Goal: Task Accomplishment & Management: Complete application form

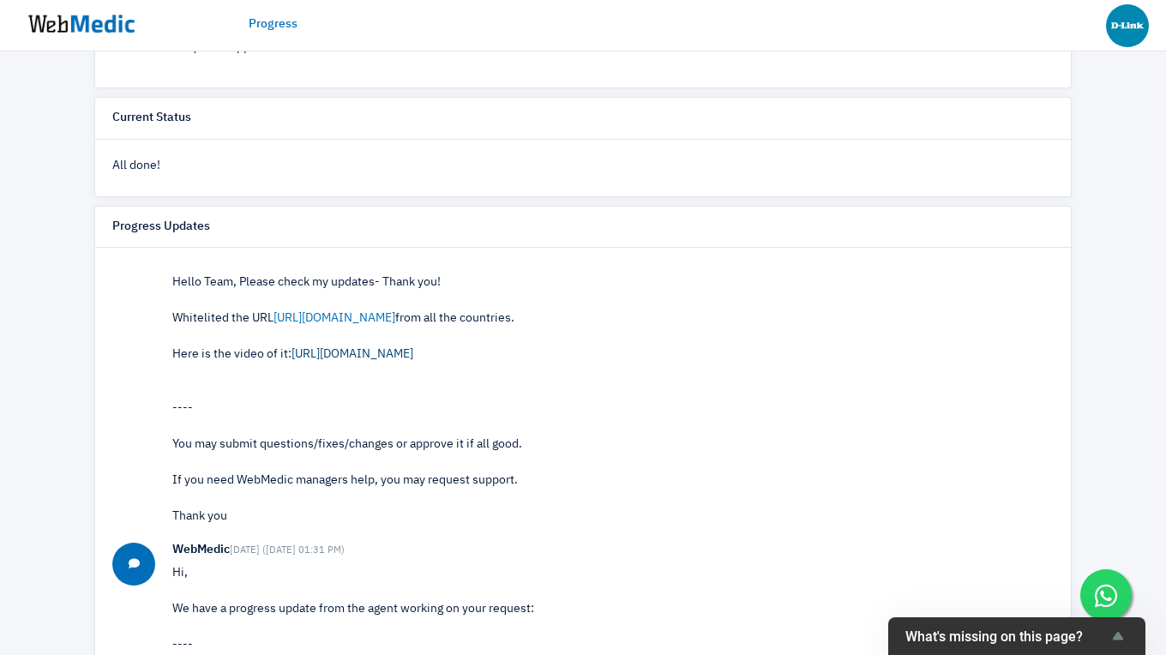
scroll to position [121, 0]
click at [123, 26] on img at bounding box center [81, 23] width 129 height 53
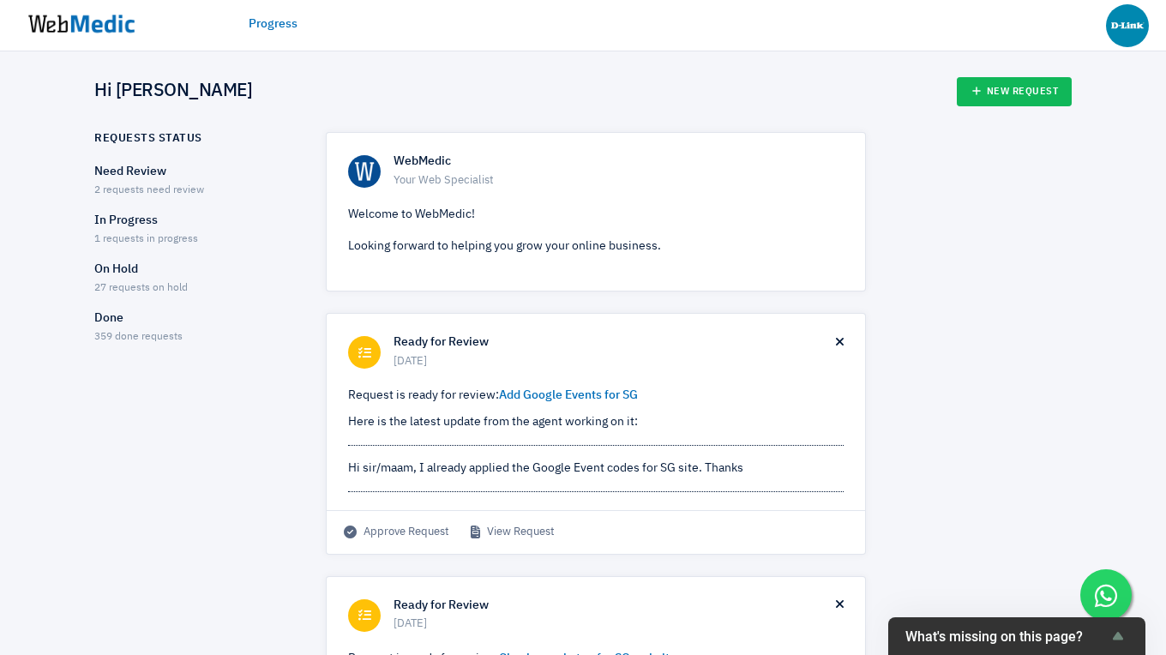
click at [169, 177] on p "Need Review" at bounding box center [194, 172] width 201 height 18
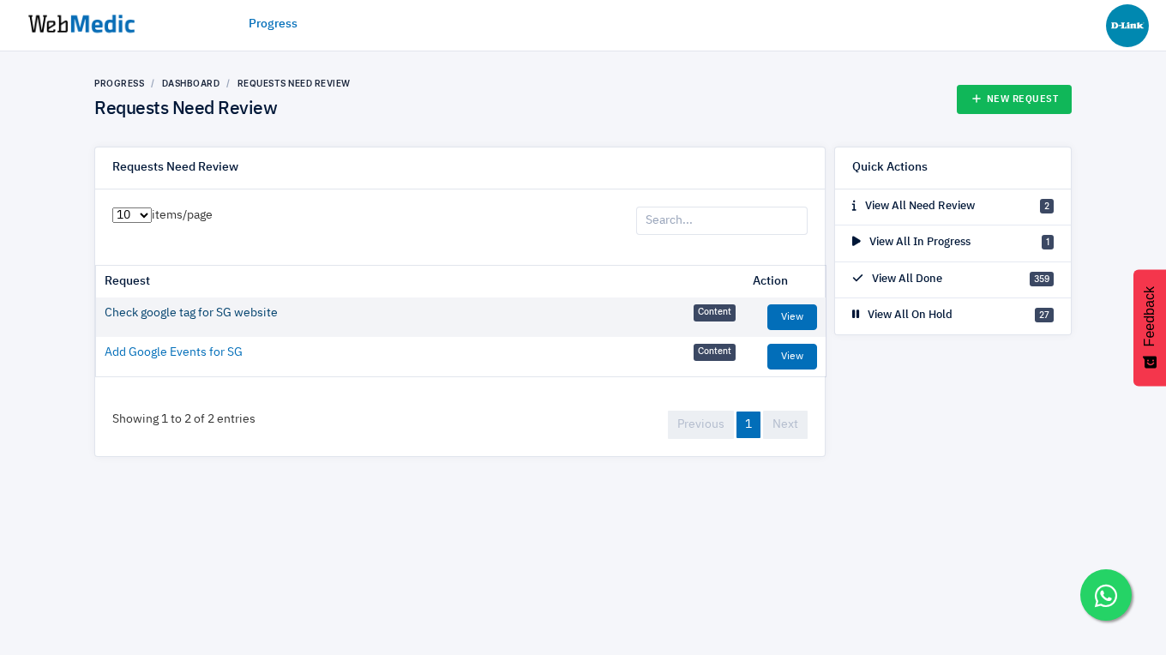
click at [181, 311] on link "Check google tag for SG website" at bounding box center [191, 313] width 173 height 18
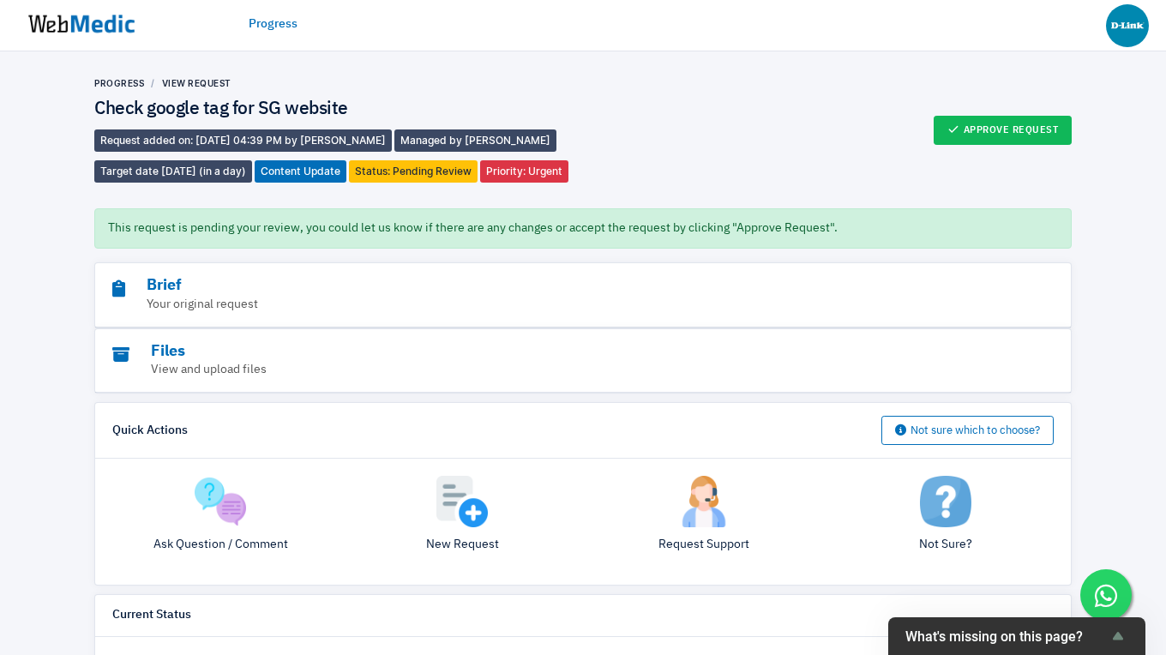
click at [108, 24] on img at bounding box center [81, 23] width 129 height 53
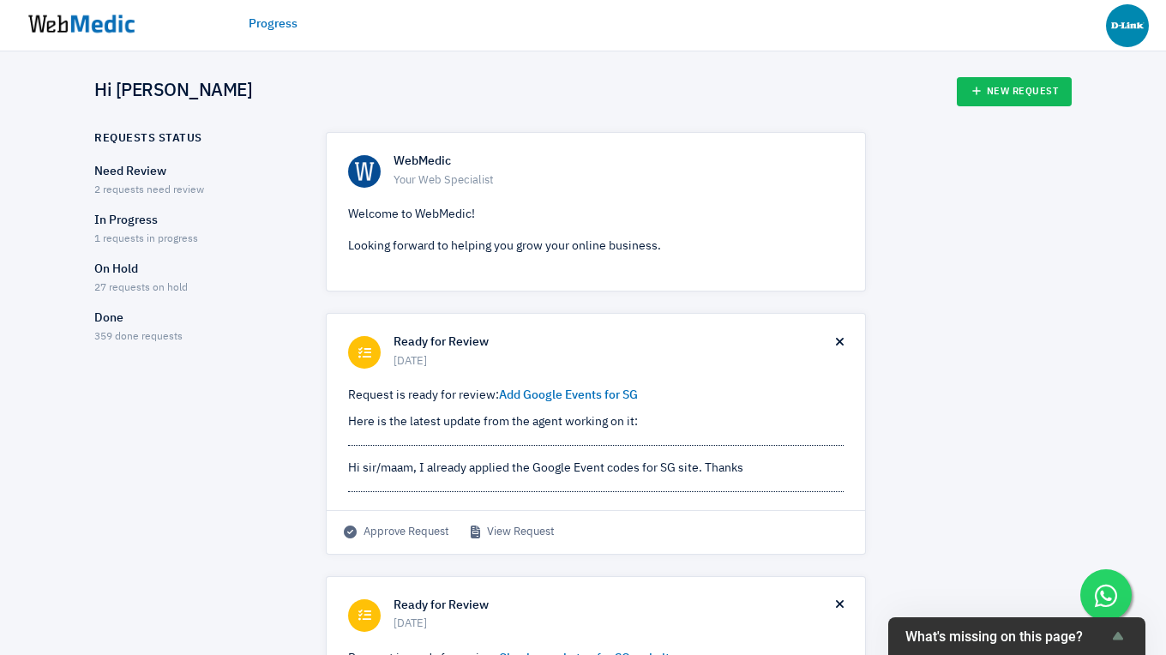
click at [133, 174] on p "Need Review" at bounding box center [194, 172] width 201 height 18
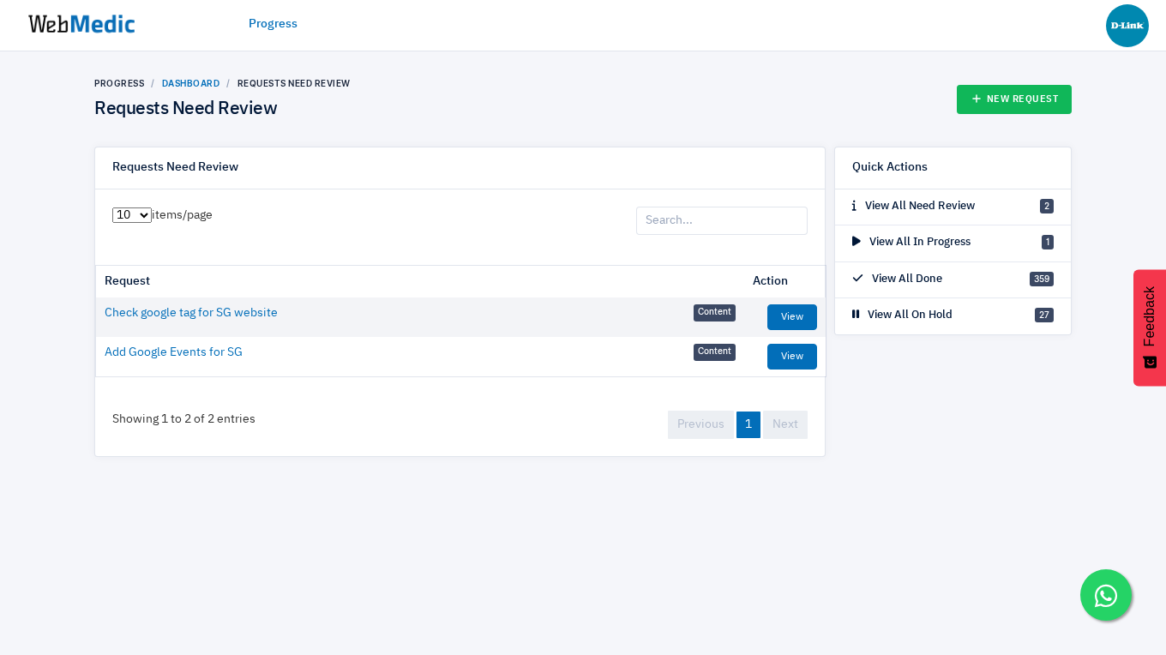
click at [177, 82] on link "Dashboard" at bounding box center [191, 83] width 58 height 10
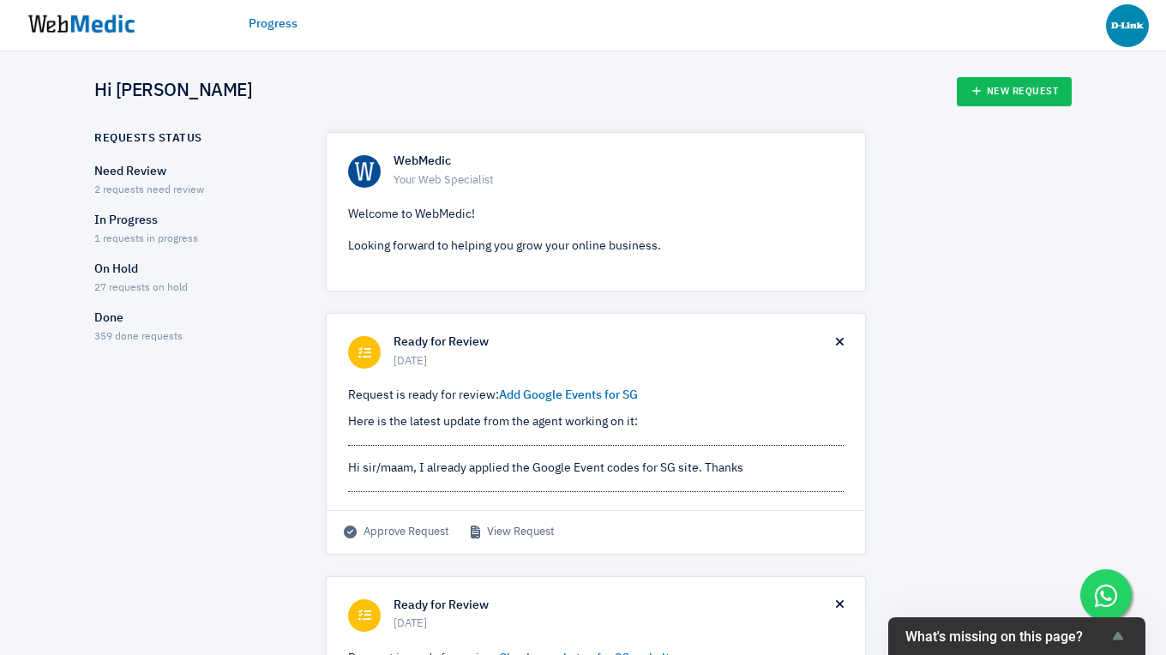
click at [115, 223] on p "In Progress" at bounding box center [194, 221] width 201 height 18
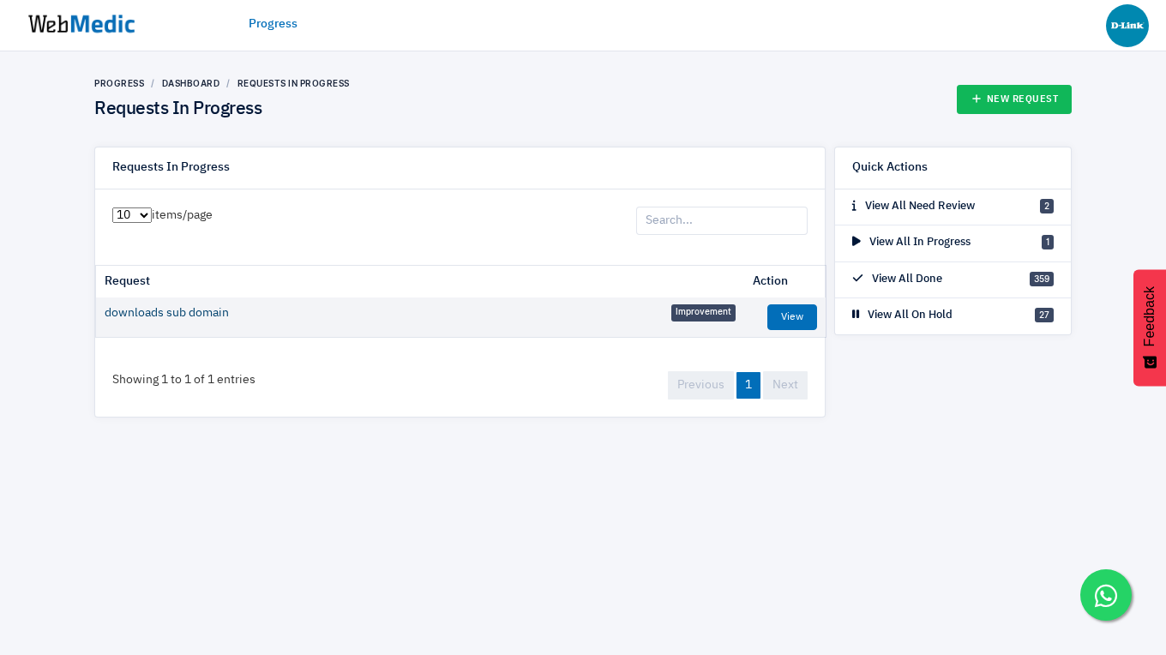
click at [183, 321] on link "downloads sub domain" at bounding box center [167, 313] width 124 height 18
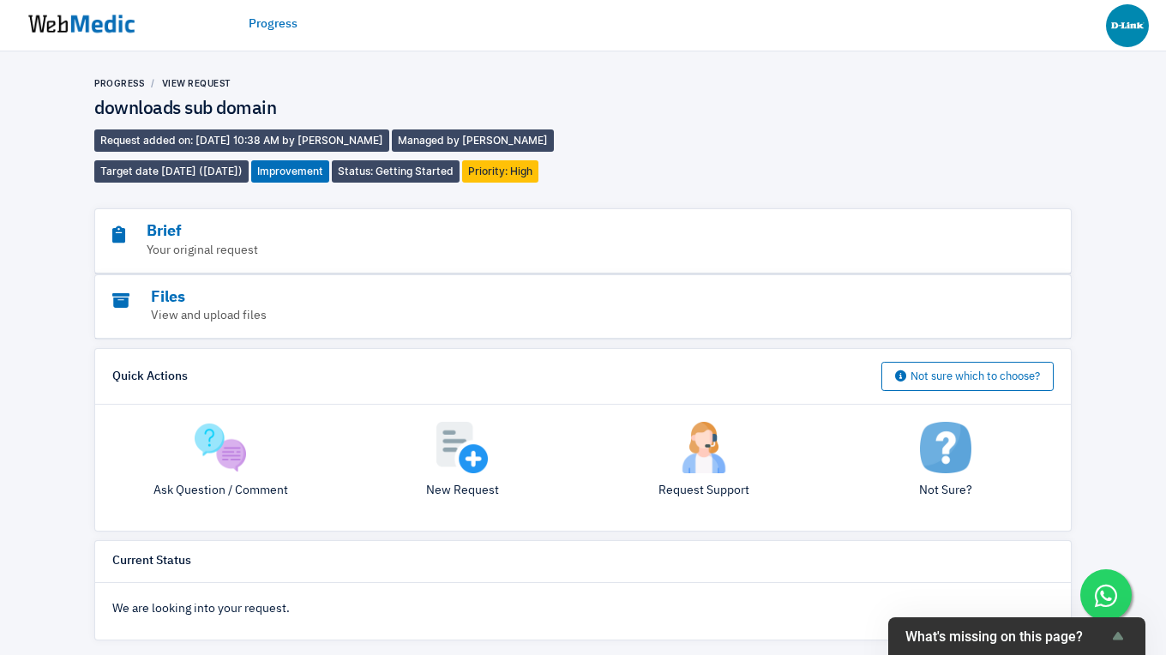
scroll to position [9, 0]
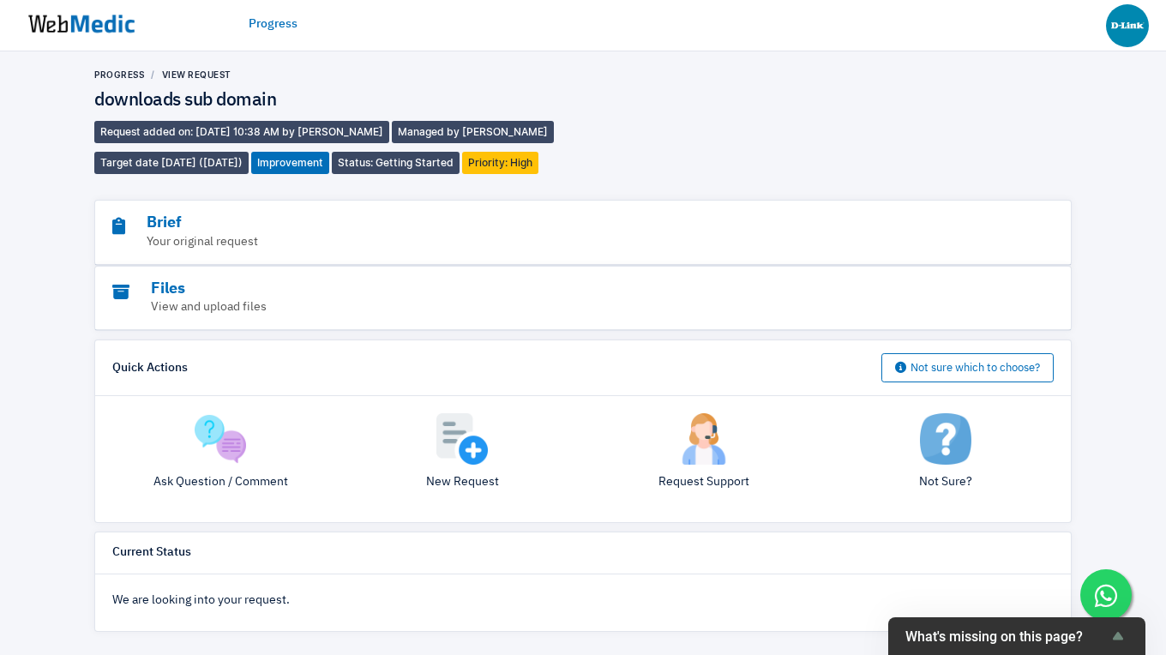
click at [180, 210] on div "Brief Your original request" at bounding box center [582, 233] width 975 height 64
click at [161, 229] on h3 "Brief" at bounding box center [535, 223] width 847 height 20
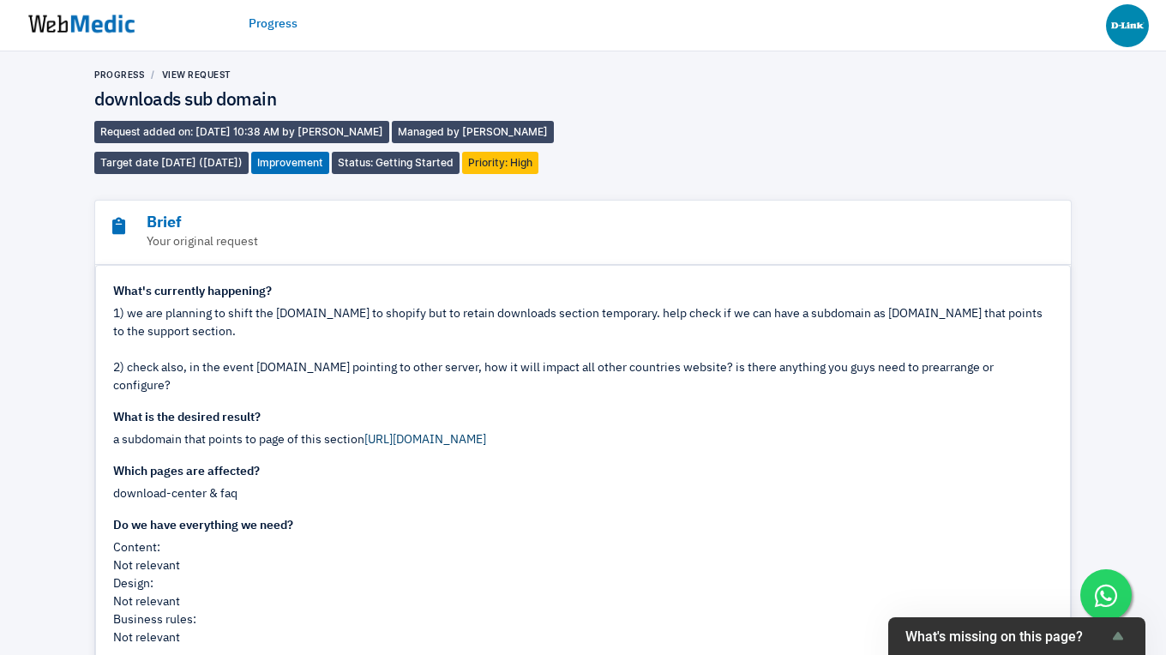
click at [464, 439] on link "https://www.dlink.com.sg/category/support-main/download-center/" at bounding box center [425, 440] width 122 height 12
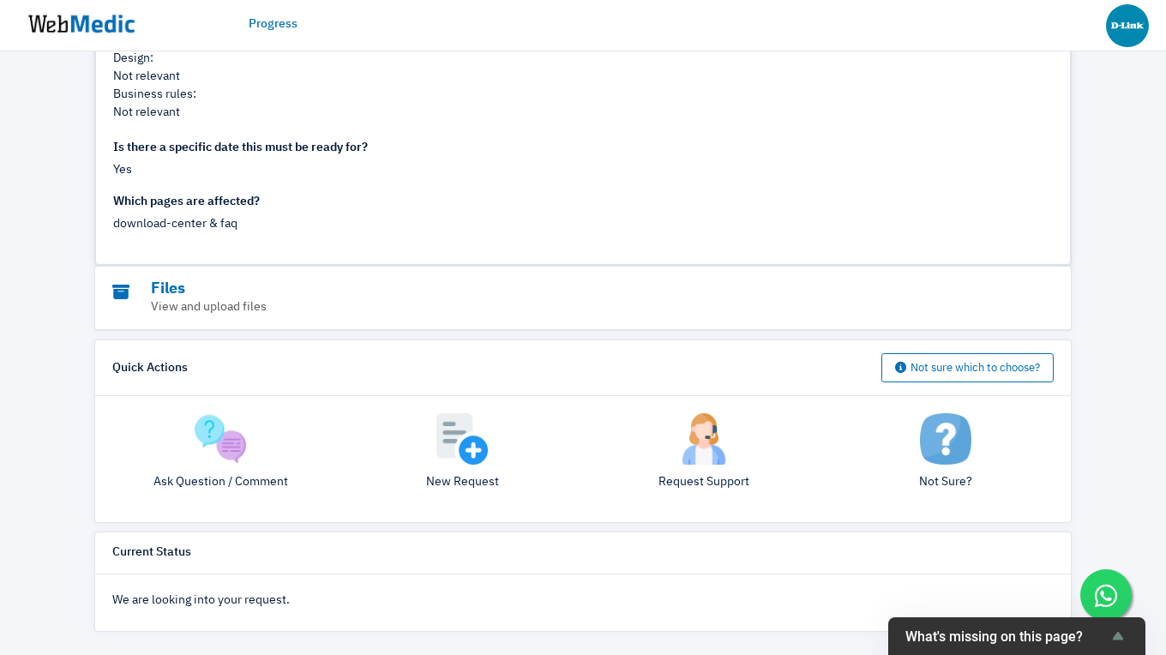
click at [202, 442] on img at bounding box center [220, 438] width 51 height 51
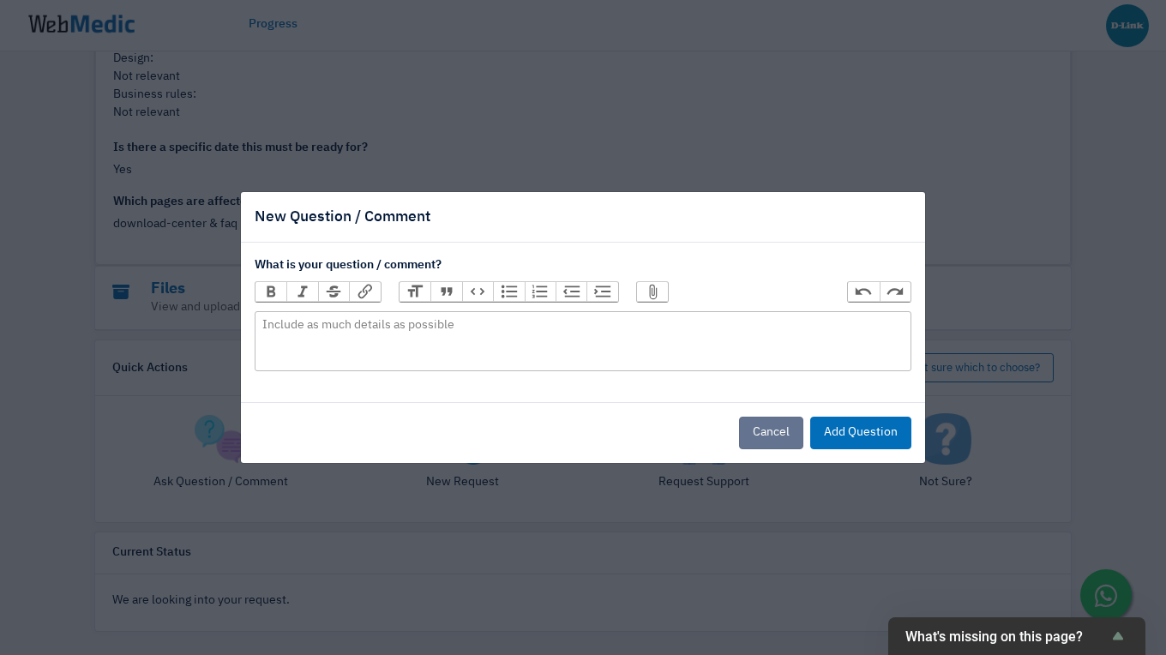
click at [784, 432] on button "Cancel" at bounding box center [771, 432] width 64 height 33
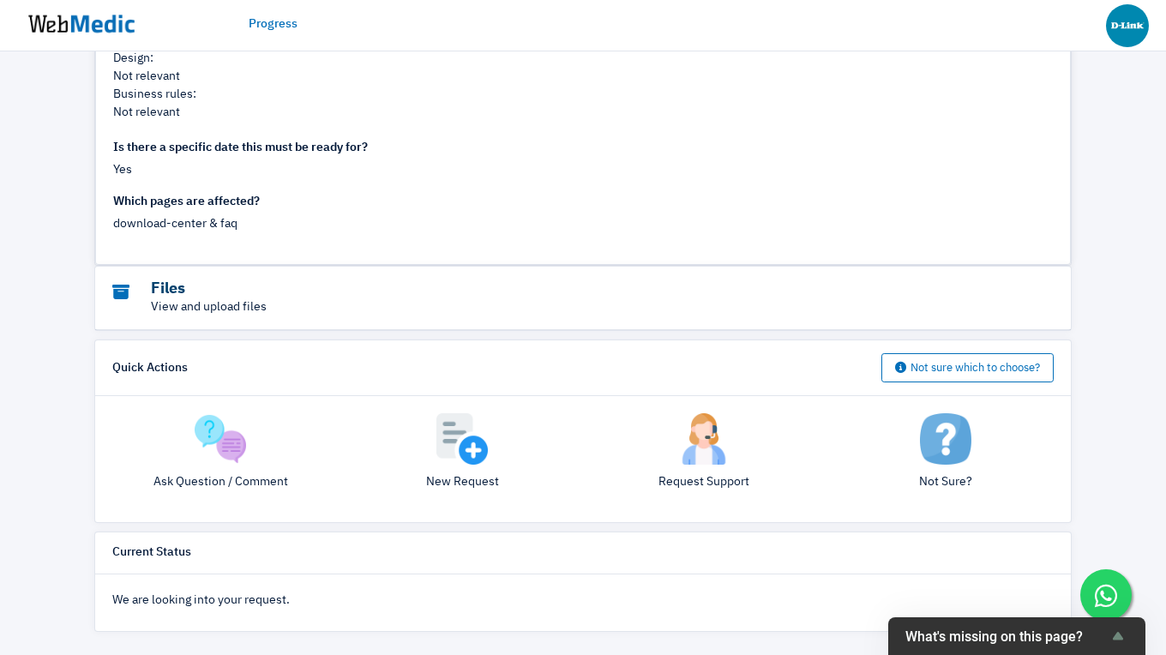
click at [158, 298] on p "View and upload files" at bounding box center [535, 307] width 847 height 18
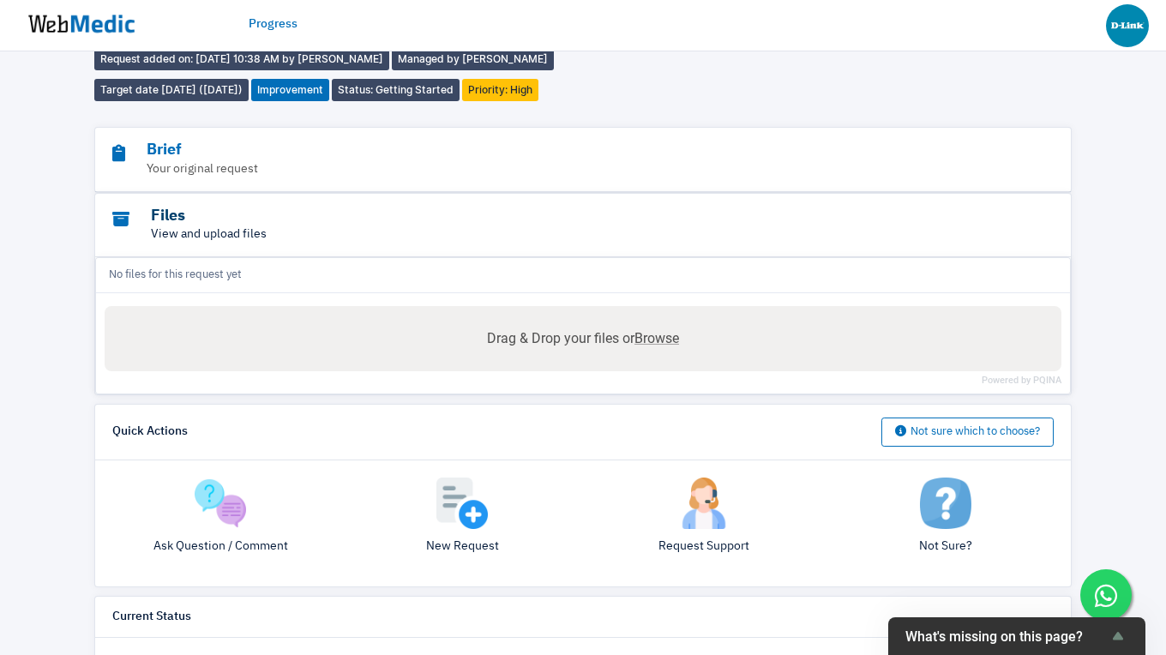
scroll to position [146, 0]
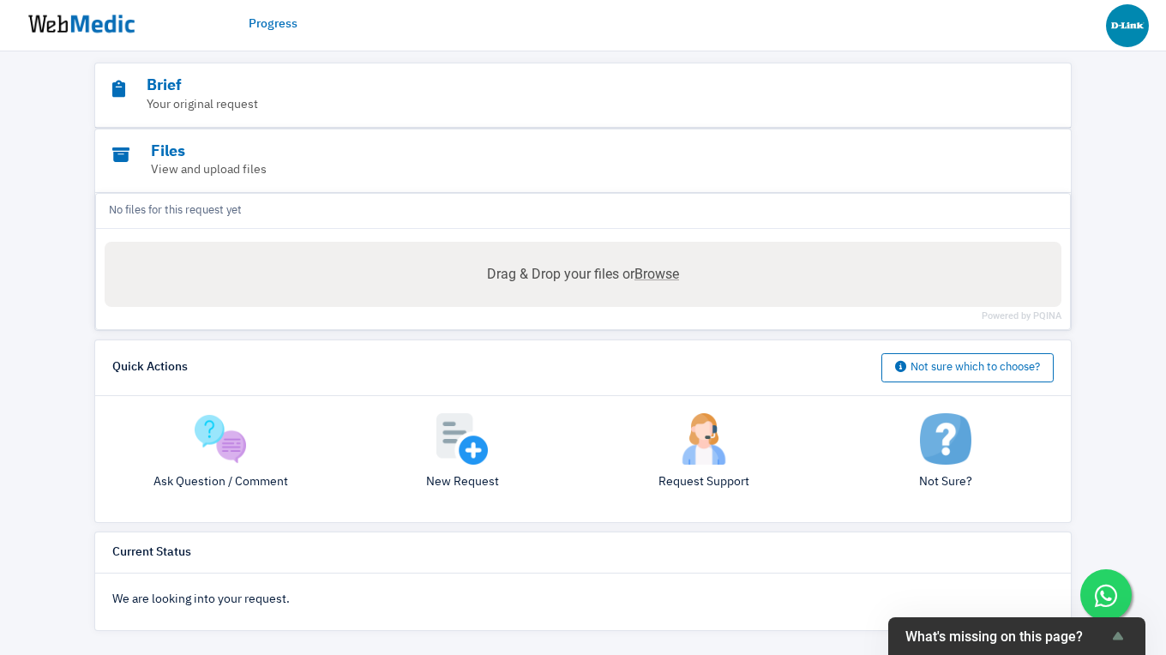
click at [544, 267] on label "Drag & Drop your files or Browse" at bounding box center [583, 274] width 206 height 34
click at [544, 247] on input "Drag & Drop your files or Browse" at bounding box center [583, 244] width 956 height 5
type input "C:\fakepath\Standalone support pages.pptx"
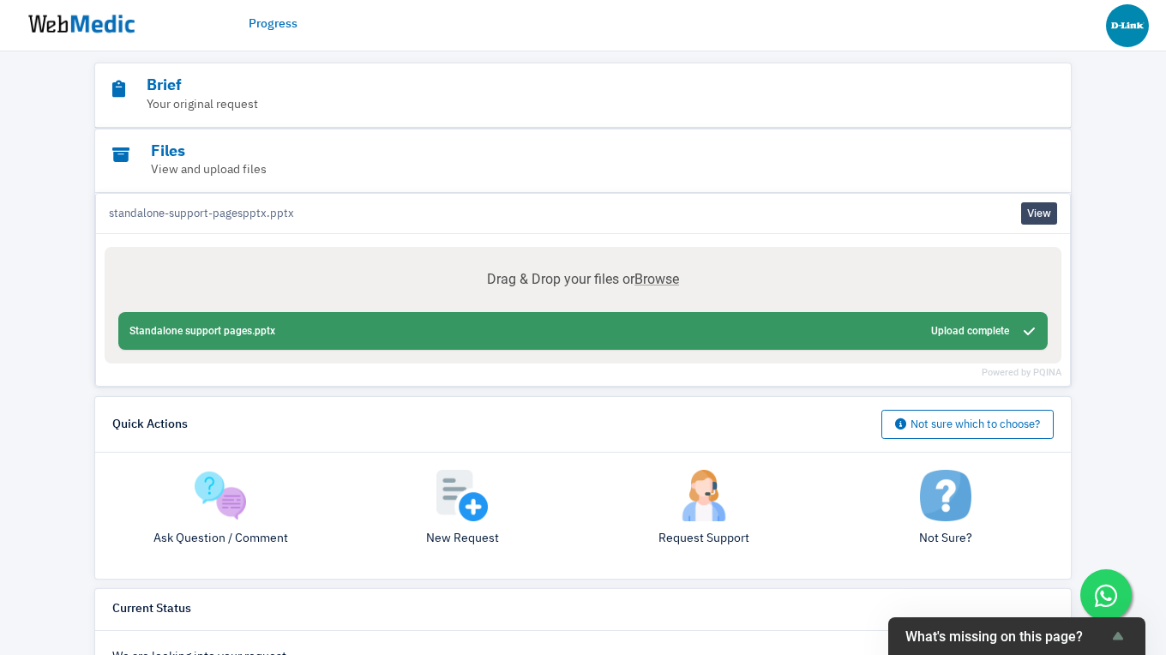
scroll to position [202, 0]
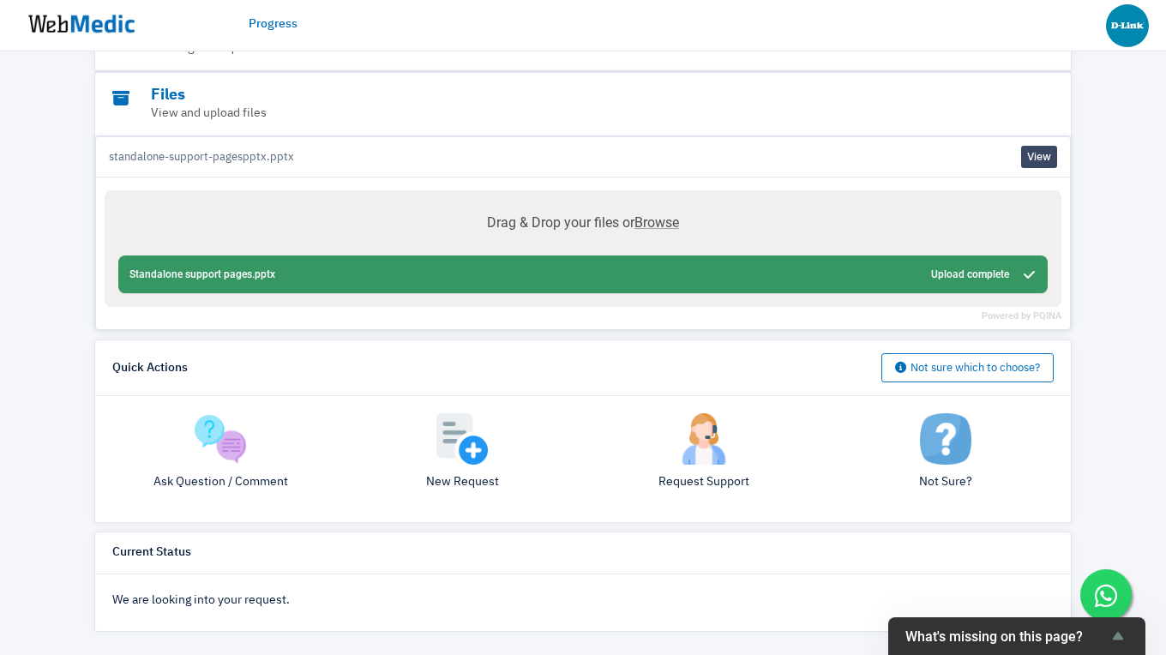
click at [451, 456] on img at bounding box center [461, 438] width 51 height 51
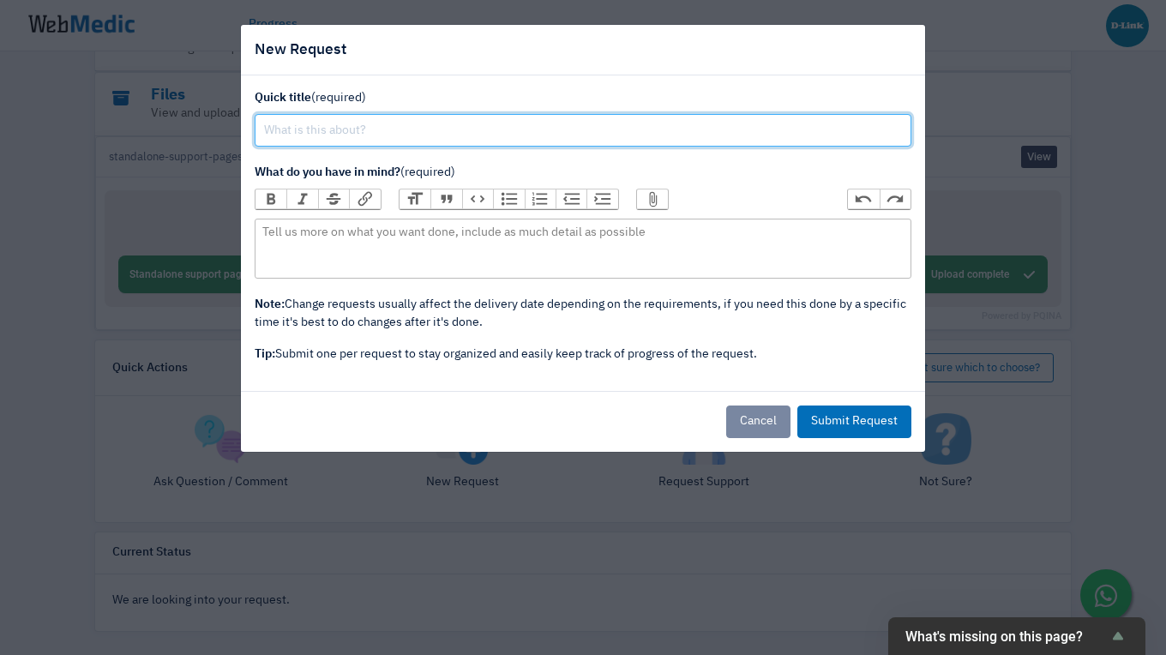
click at [372, 127] on input "text" at bounding box center [583, 130] width 656 height 33
type input "To create Standalone Support Pages with the new subdomain"
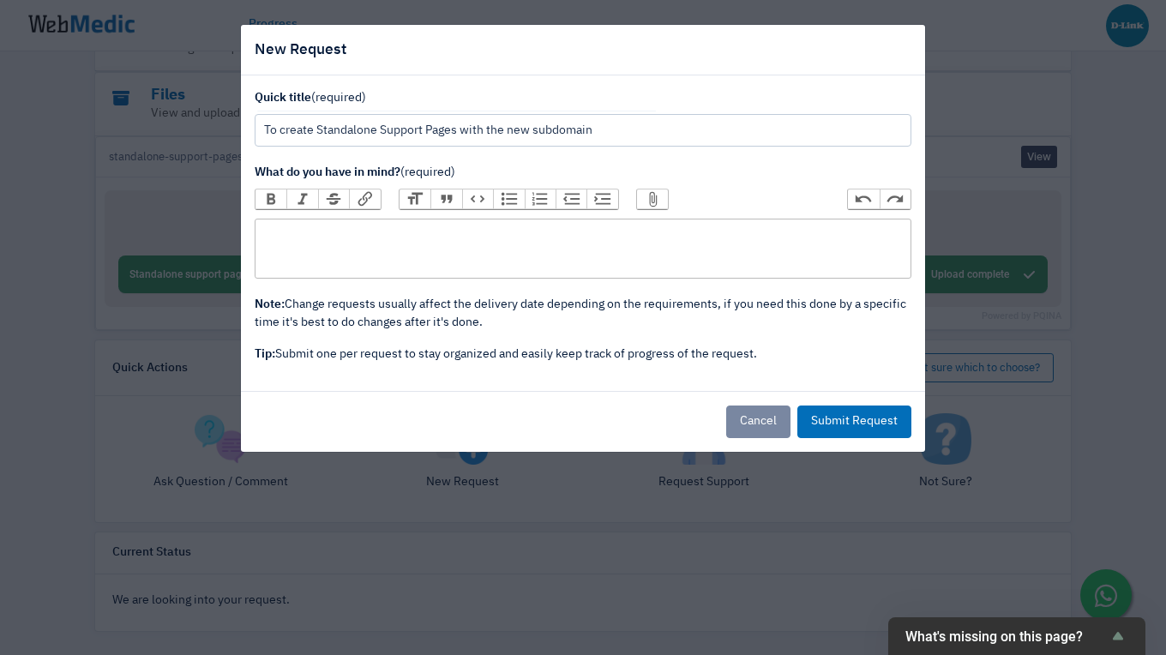
click at [343, 237] on trix-editor at bounding box center [583, 249] width 656 height 60
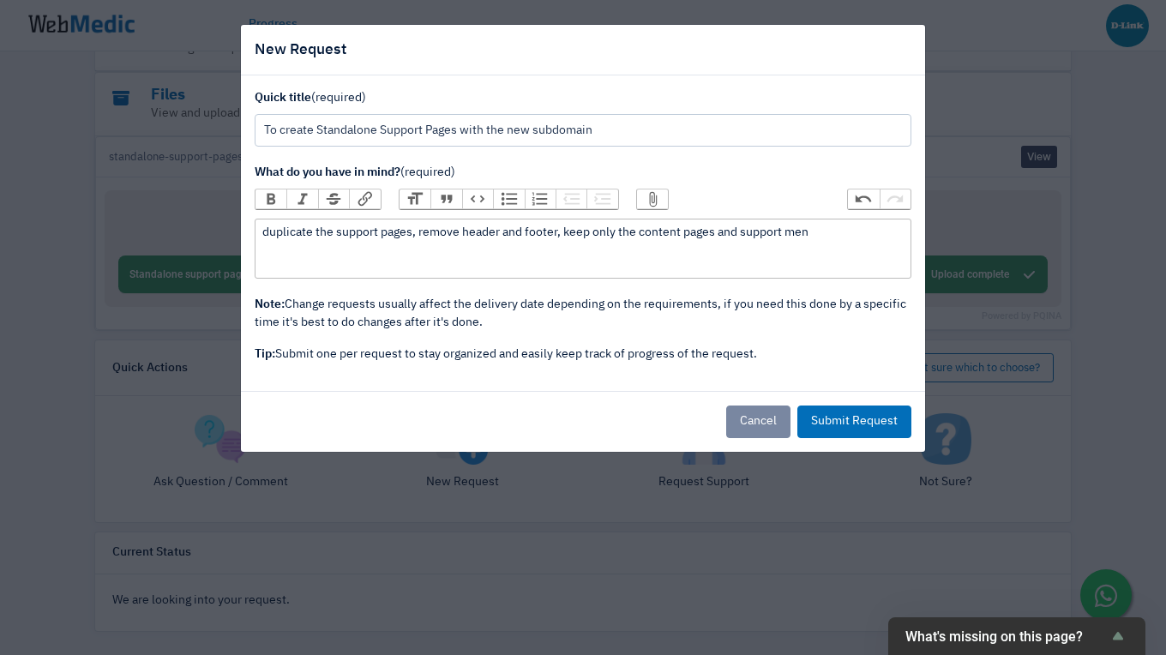
type trix-editor "<div>duplicate the support pages, remove header and footer, keep only the conte…"
click at [839, 428] on button "Submit Request" at bounding box center [854, 421] width 114 height 33
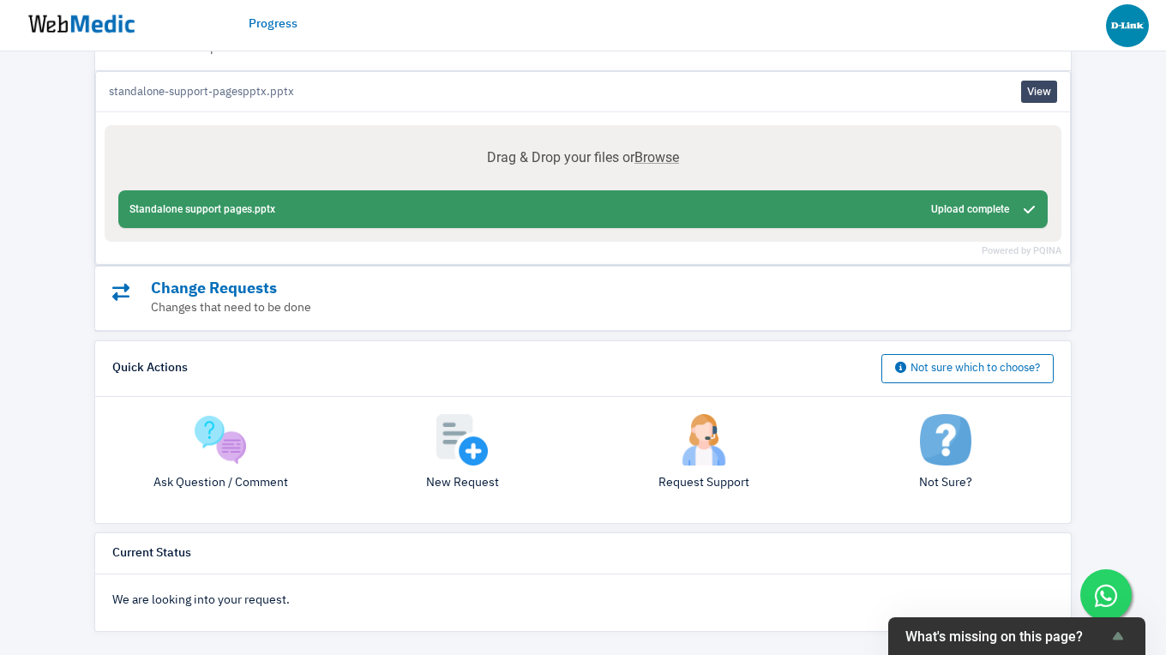
scroll to position [0, 0]
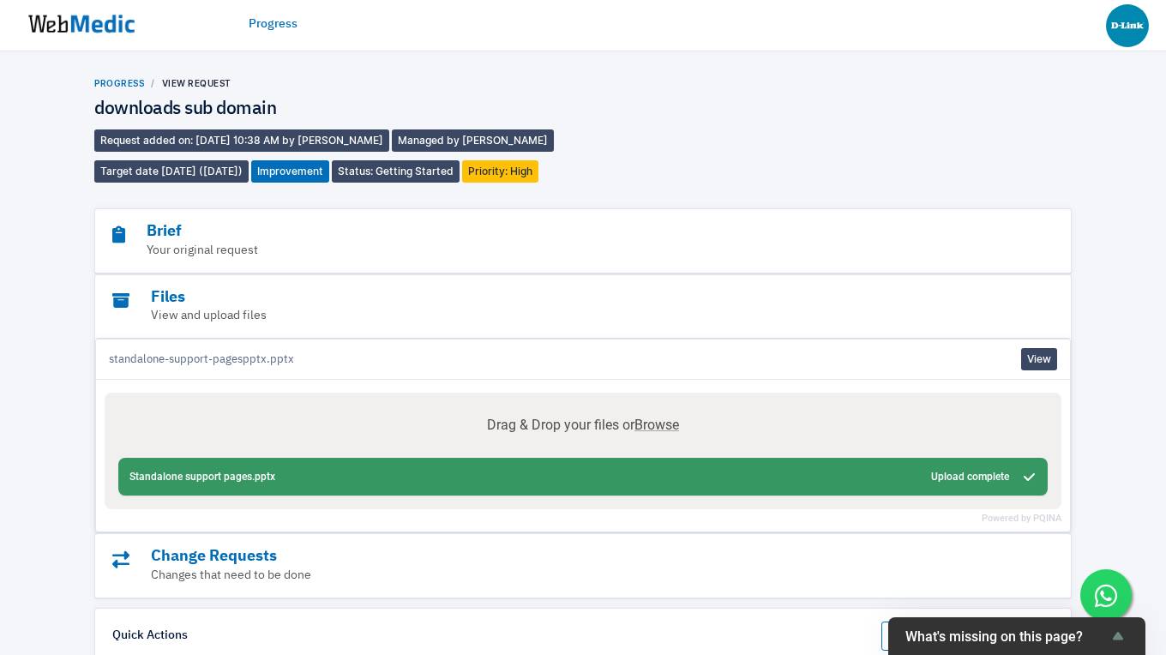
click at [119, 81] on link "Progress" at bounding box center [119, 83] width 50 height 10
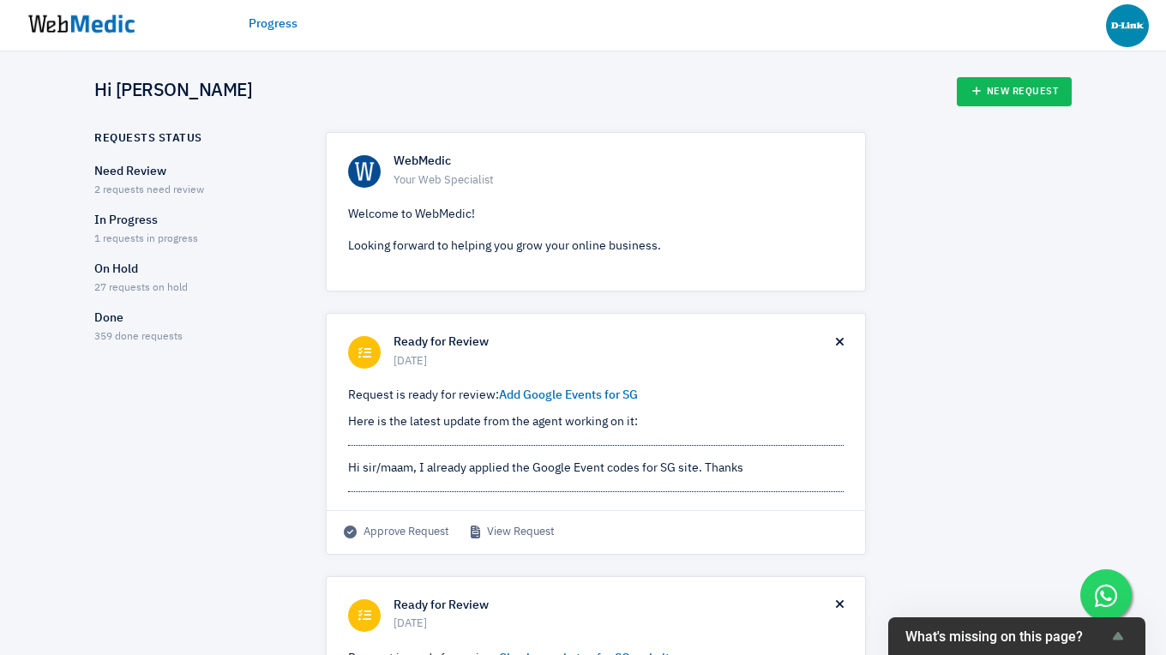
click at [141, 219] on p "In Progress" at bounding box center [194, 221] width 201 height 18
